Goal: Information Seeking & Learning: Learn about a topic

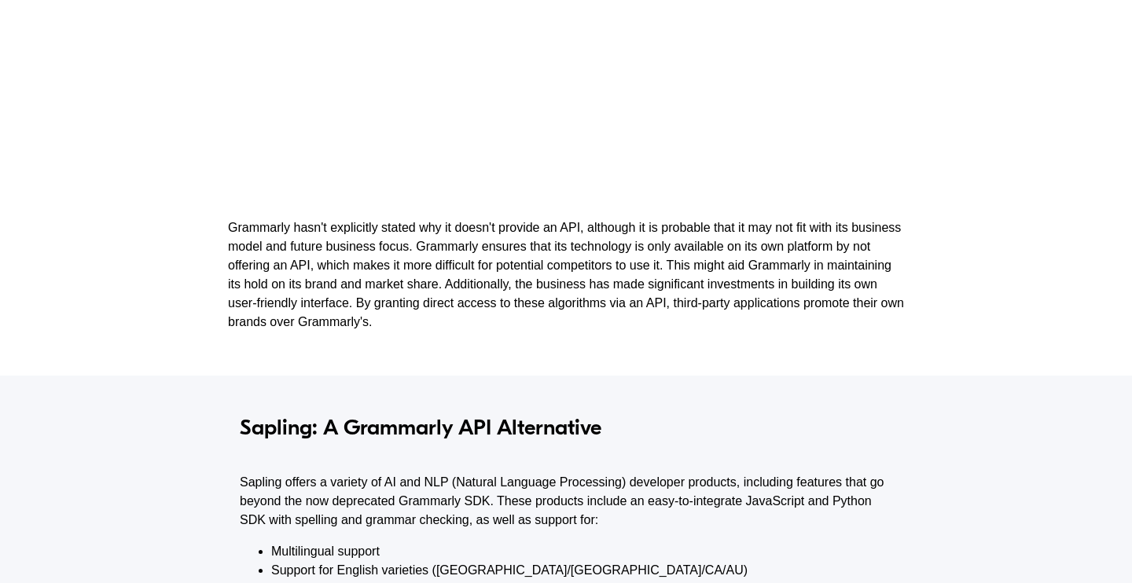
scroll to position [958, 0]
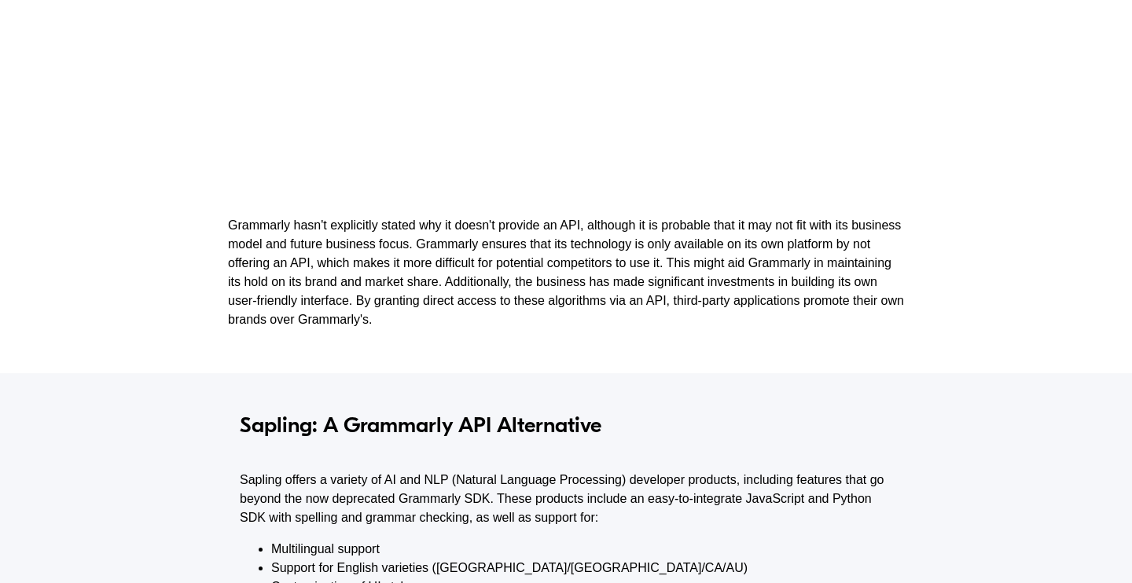
drag, startPoint x: 234, startPoint y: 225, endPoint x: 562, endPoint y: 315, distance: 340.7
click at [562, 315] on p "Grammarly hasn't explicitly stated why it doesn't provide an API, although it i…" at bounding box center [566, 272] width 676 height 113
drag, startPoint x: 578, startPoint y: 322, endPoint x: 232, endPoint y: 228, distance: 358.4
click at [232, 228] on p "Grammarly hasn't explicitly stated why it doesn't provide an API, although it i…" at bounding box center [566, 272] width 676 height 113
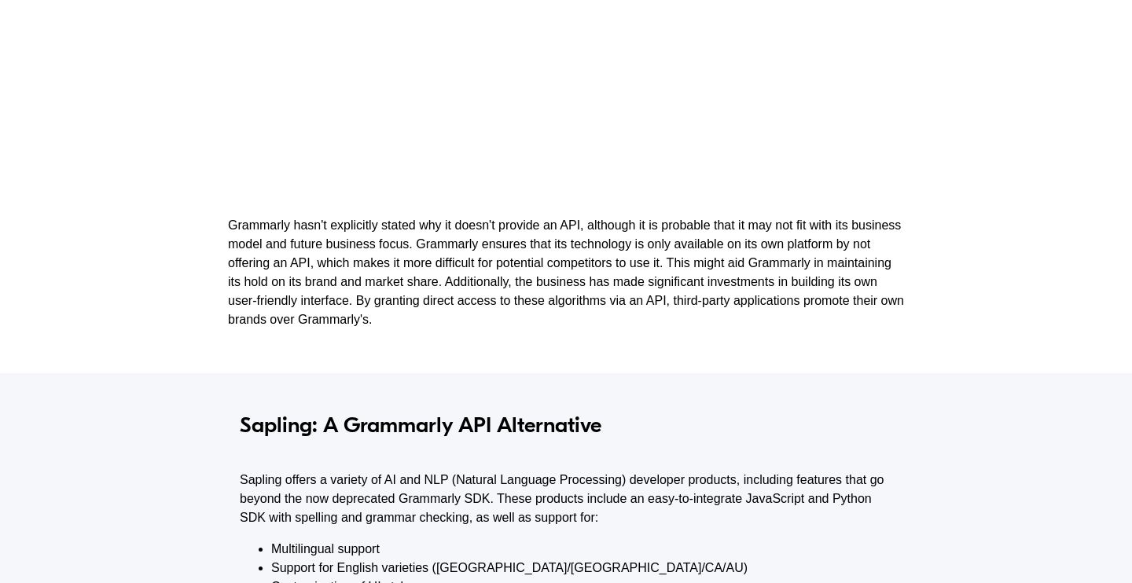
click at [232, 228] on p "Grammarly hasn't explicitly stated why it doesn't provide an API, although it i…" at bounding box center [566, 272] width 676 height 113
drag, startPoint x: 232, startPoint y: 228, endPoint x: 616, endPoint y: 320, distance: 395.4
click at [616, 320] on p "Grammarly hasn't explicitly stated why it doesn't provide an API, although it i…" at bounding box center [566, 272] width 676 height 113
drag, startPoint x: 618, startPoint y: 322, endPoint x: 137, endPoint y: 237, distance: 488.7
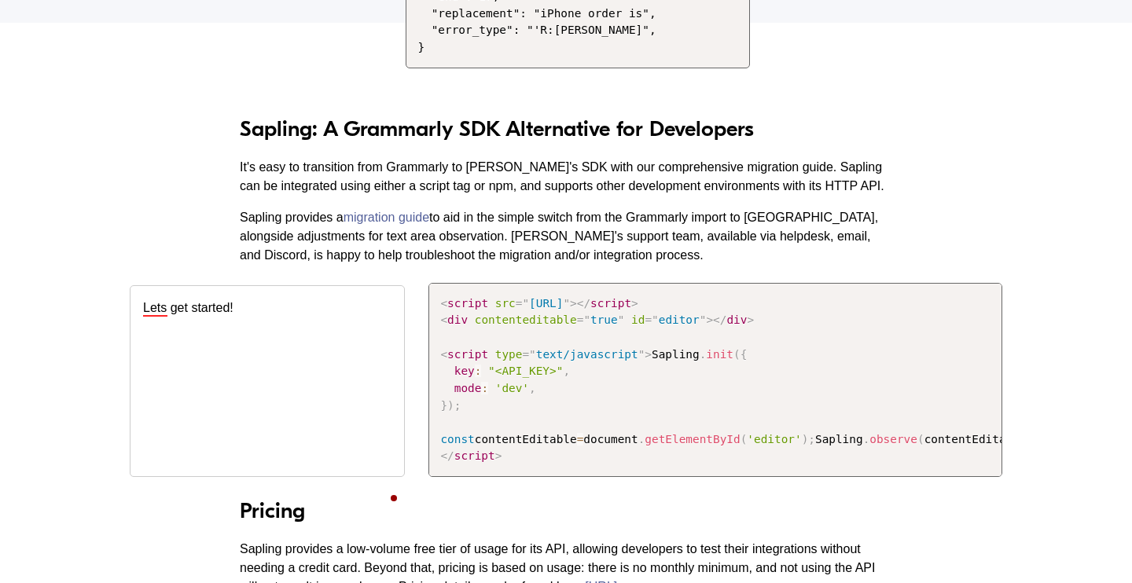
scroll to position [1919, 0]
drag, startPoint x: 346, startPoint y: 124, endPoint x: 849, endPoint y: 134, distance: 503.3
click at [849, 134] on h3 "Sapling: A Grammarly SDK Alternative for Developers" at bounding box center [566, 129] width 653 height 27
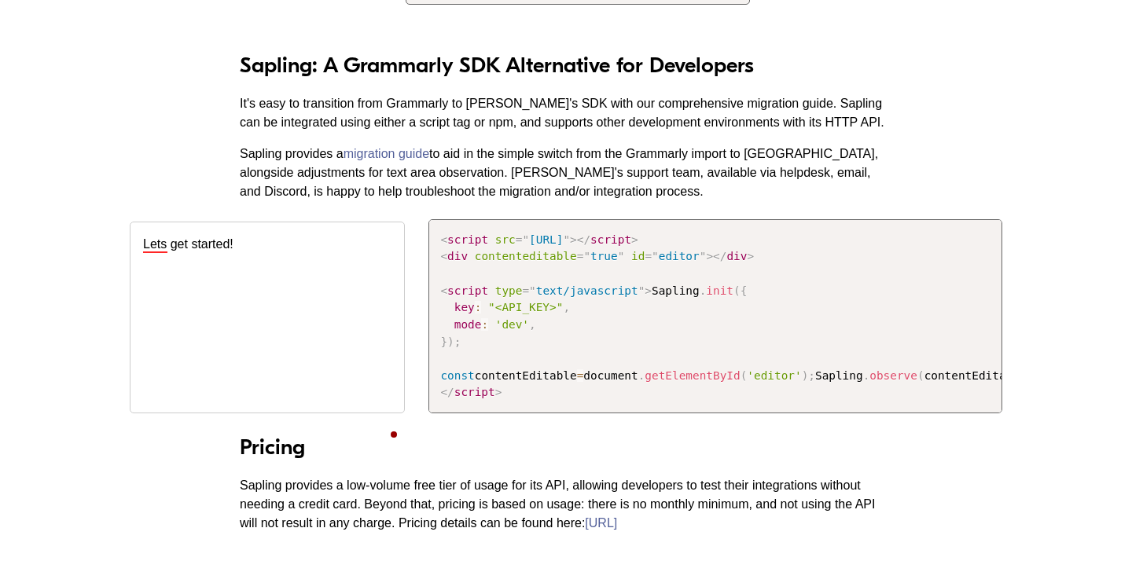
scroll to position [1984, 0]
click at [255, 258] on div "Lets get started!" at bounding box center [267, 315] width 275 height 191
click at [61, 373] on div "Sapling: A Grammarly SDK Alternative for Developers It's easy to transition fro…" at bounding box center [566, 275] width 1132 height 635
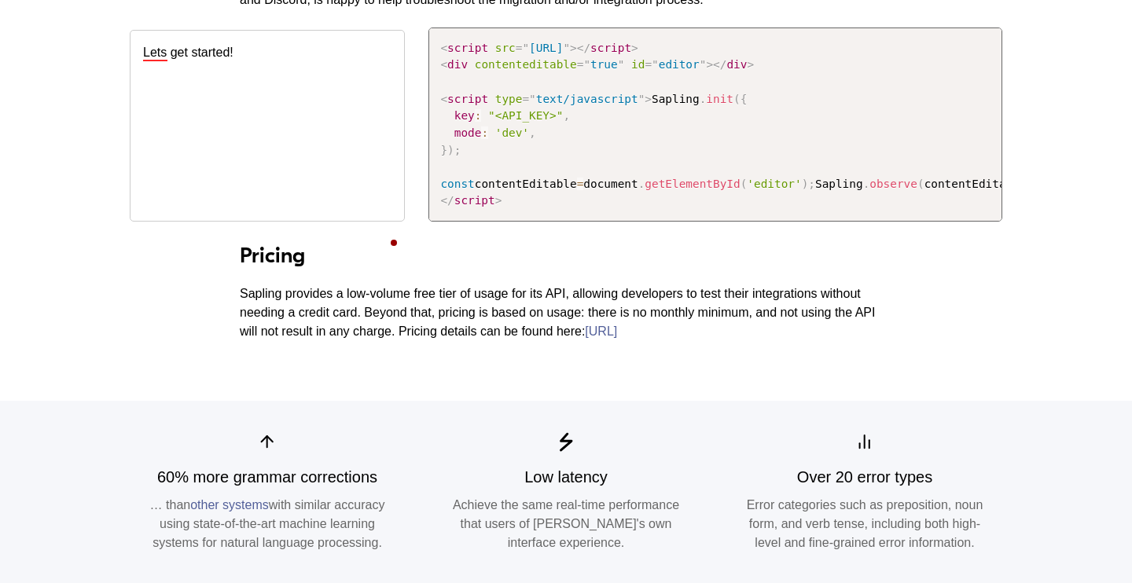
scroll to position [2250, 0]
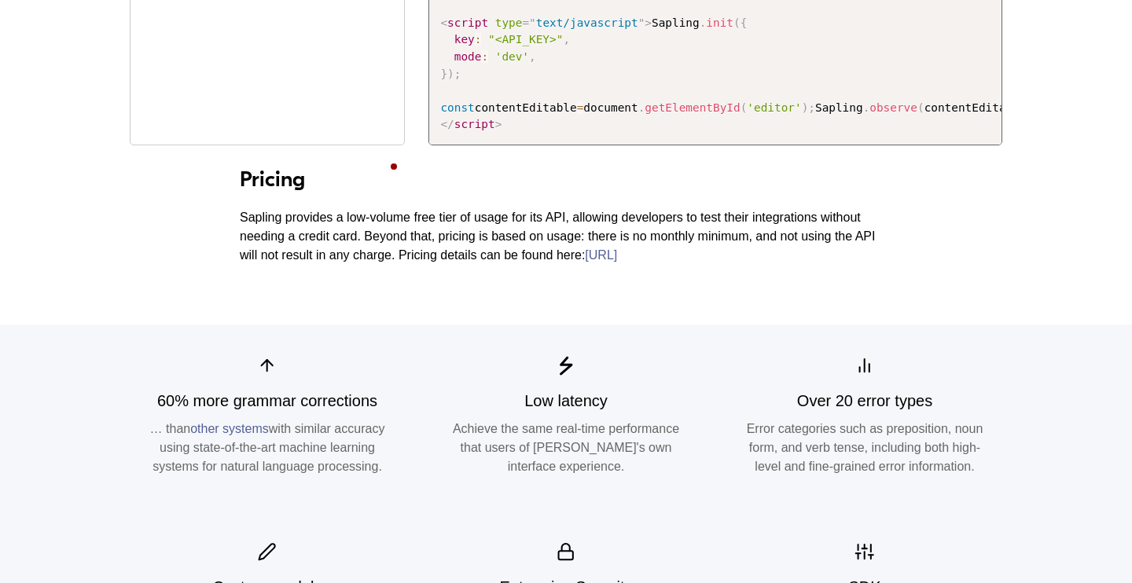
click at [697, 265] on p "Sapling provides a low-volume free tier of usage for its API, allowing develope…" at bounding box center [566, 236] width 653 height 57
click at [617, 262] on link "https://sapling.ai/docs/api/pricing/" at bounding box center [601, 254] width 32 height 13
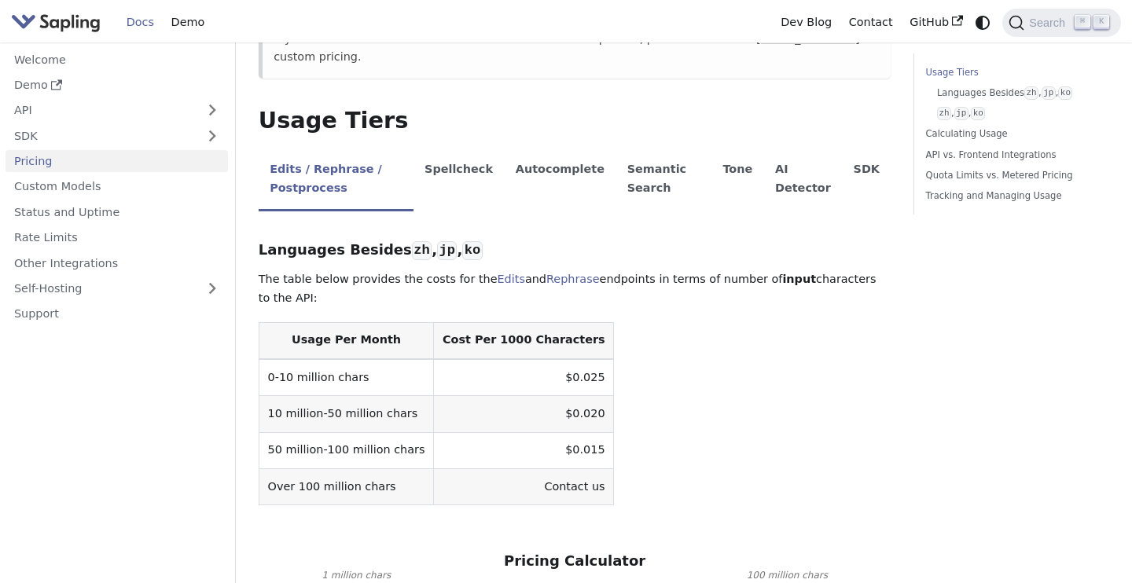
scroll to position [292, 0]
